Goal: Transaction & Acquisition: Purchase product/service

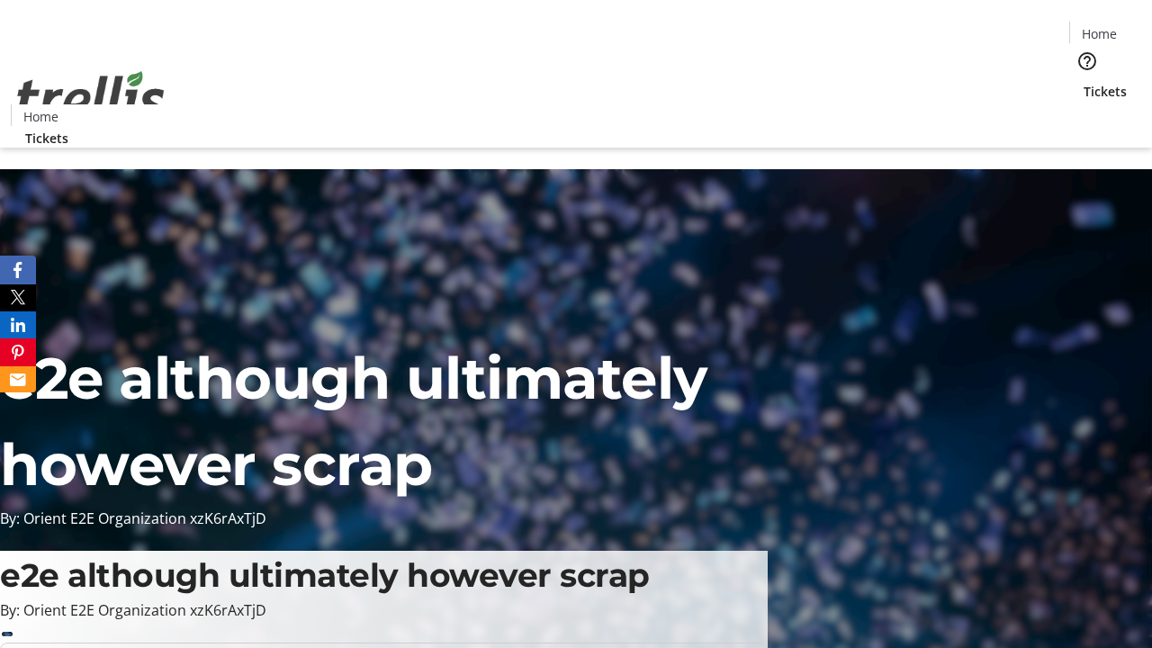
click at [1084, 82] on span "Tickets" at bounding box center [1105, 91] width 43 height 19
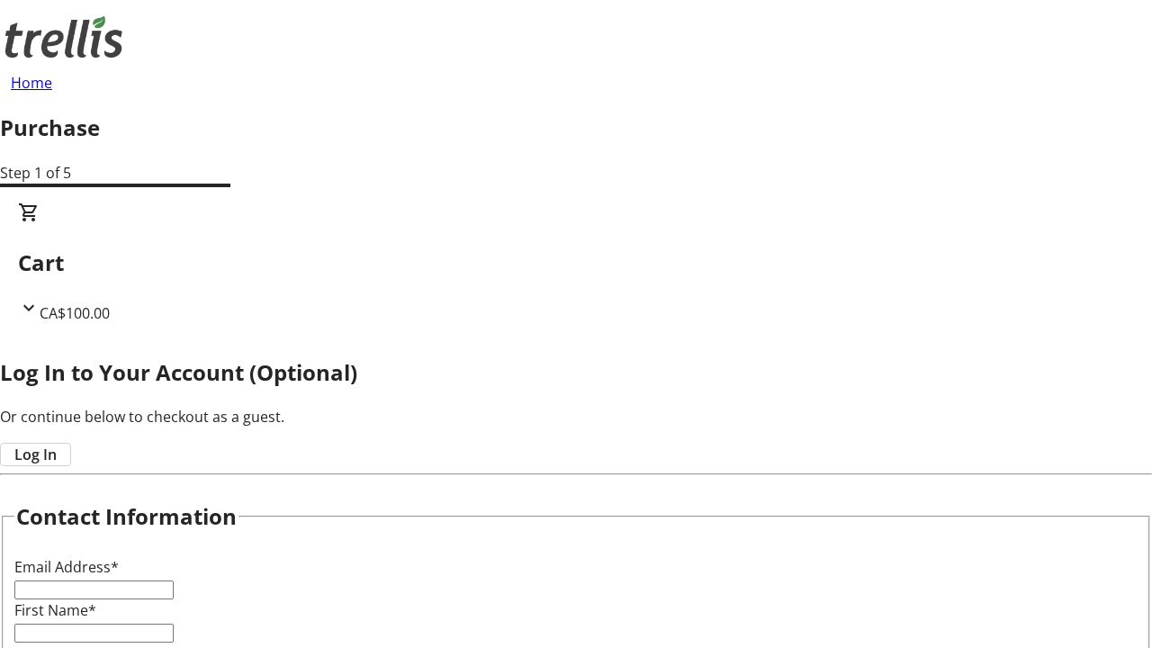
type input "FREE"
type input "[PERSON_NAME][EMAIL_ADDRESS][DOMAIN_NAME]"
type input "[PERSON_NAME]"
